Goal: Task Accomplishment & Management: Manage account settings

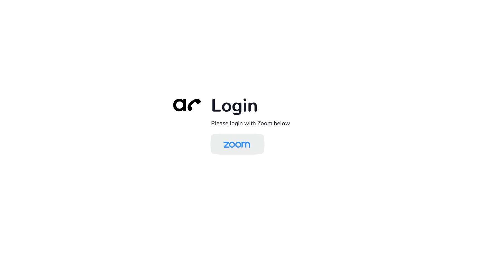
click at [231, 141] on img at bounding box center [236, 144] width 38 height 18
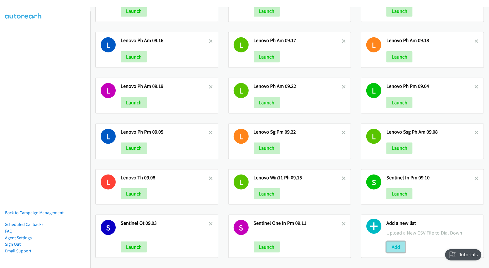
click at [392, 241] on button "Add" at bounding box center [395, 246] width 19 height 11
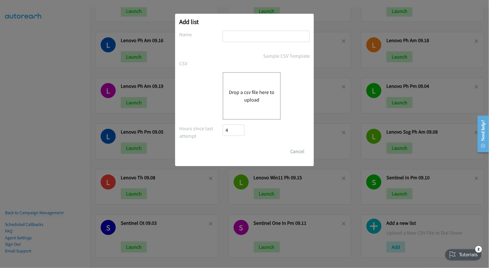
click at [246, 84] on div "Drop a csv file here to upload" at bounding box center [252, 95] width 58 height 47
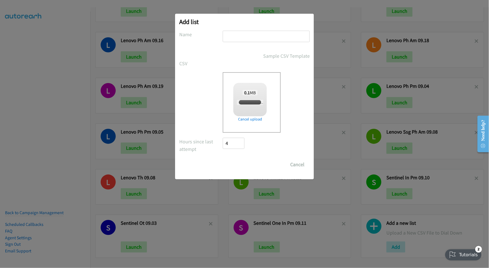
checkbox input "true"
click at [253, 35] on input "text" at bounding box center [266, 36] width 87 height 11
type input "Cisco PM 09.24"
click at [223, 159] on input "Save List" at bounding box center [237, 164] width 29 height 11
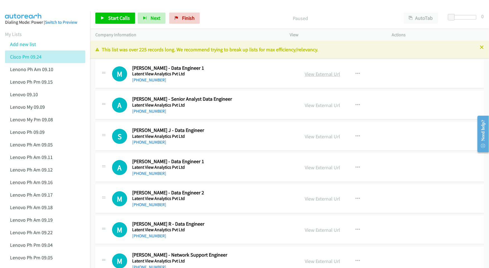
click at [323, 73] on link "View External Url" at bounding box center [321, 74] width 35 height 6
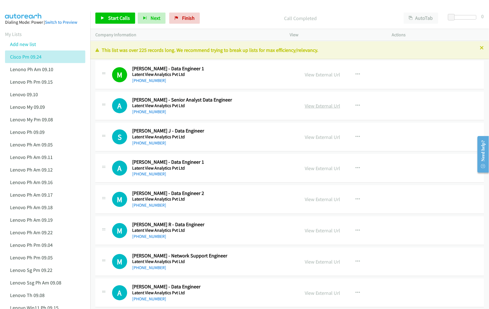
click at [334, 107] on link "View External Url" at bounding box center [321, 106] width 35 height 6
click at [152, 142] on link "+91 84319 68316" at bounding box center [149, 142] width 34 height 5
click at [323, 136] on link "View External Url" at bounding box center [321, 137] width 35 height 6
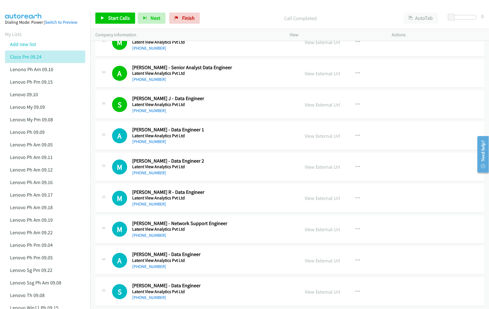
scroll to position [37, 0]
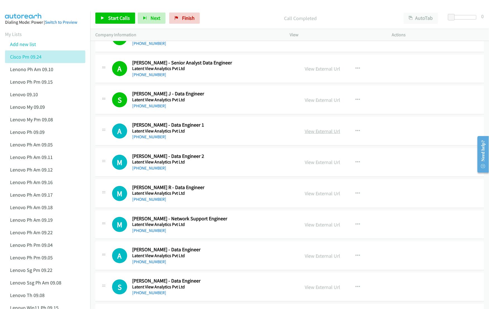
click at [323, 131] on link "View External Url" at bounding box center [321, 131] width 35 height 6
click at [323, 164] on link "View External Url" at bounding box center [321, 162] width 35 height 6
click at [326, 196] on link "View External Url" at bounding box center [321, 193] width 35 height 6
click at [328, 223] on link "View External Url" at bounding box center [321, 224] width 35 height 6
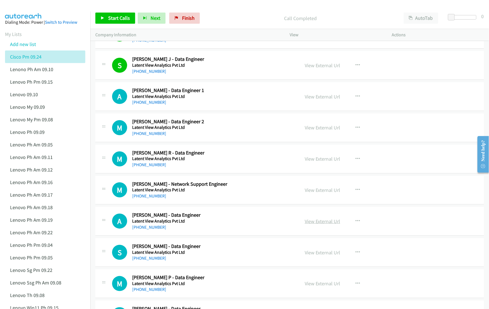
scroll to position [74, 0]
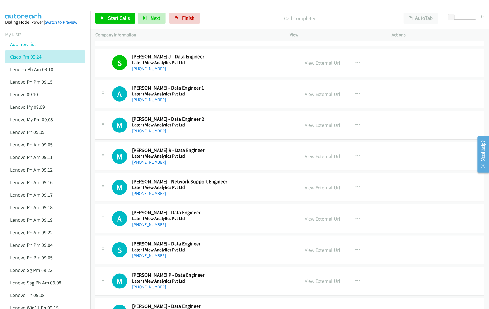
click at [323, 218] on link "View External Url" at bounding box center [321, 218] width 35 height 6
click at [323, 250] on link "View External Url" at bounding box center [321, 250] width 35 height 6
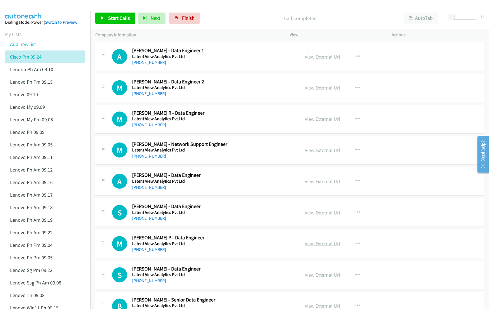
click at [325, 244] on link "View External Url" at bounding box center [321, 243] width 35 height 6
click at [323, 267] on link "View External Url" at bounding box center [321, 274] width 35 height 6
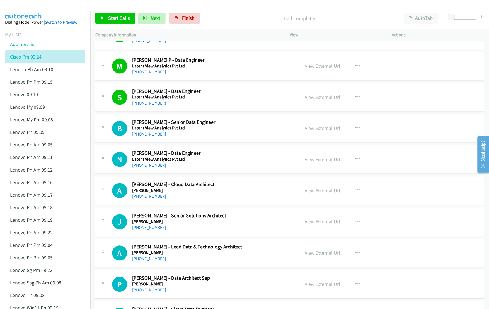
scroll to position [297, 0]
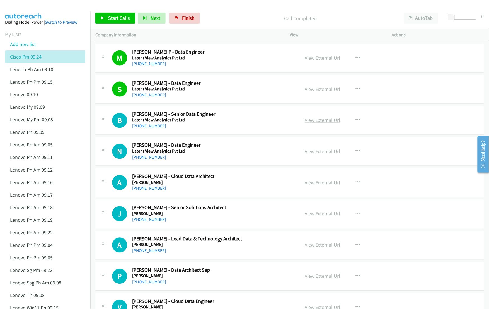
click at [330, 121] on link "View External Url" at bounding box center [321, 120] width 35 height 6
click at [330, 152] on link "View External Url" at bounding box center [321, 151] width 35 height 6
click at [330, 184] on link "View External Url" at bounding box center [321, 182] width 35 height 6
click at [331, 216] on link "View External Url" at bounding box center [321, 213] width 35 height 6
click at [324, 244] on link "View External Url" at bounding box center [321, 245] width 35 height 6
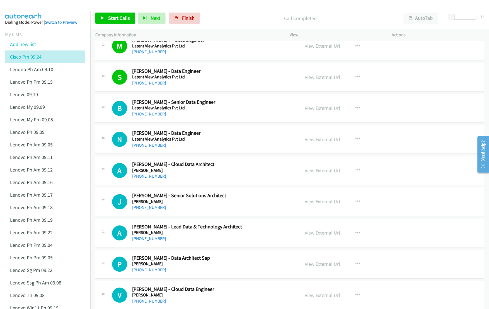
scroll to position [334, 0]
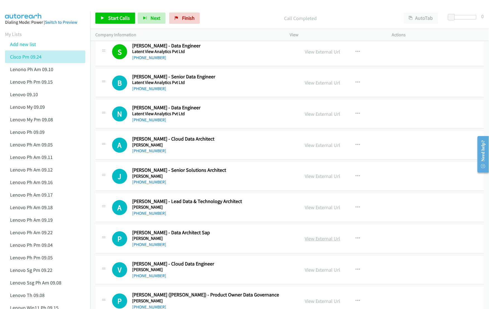
click at [319, 238] on link "View External Url" at bounding box center [321, 238] width 35 height 6
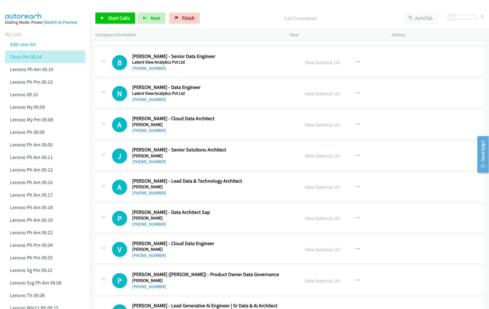
scroll to position [371, 0]
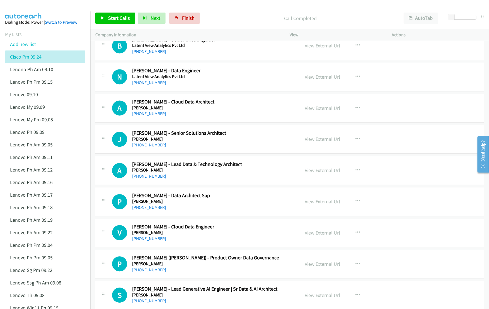
click at [320, 233] on link "View External Url" at bounding box center [321, 233] width 35 height 6
